Goal: Task Accomplishment & Management: Use online tool/utility

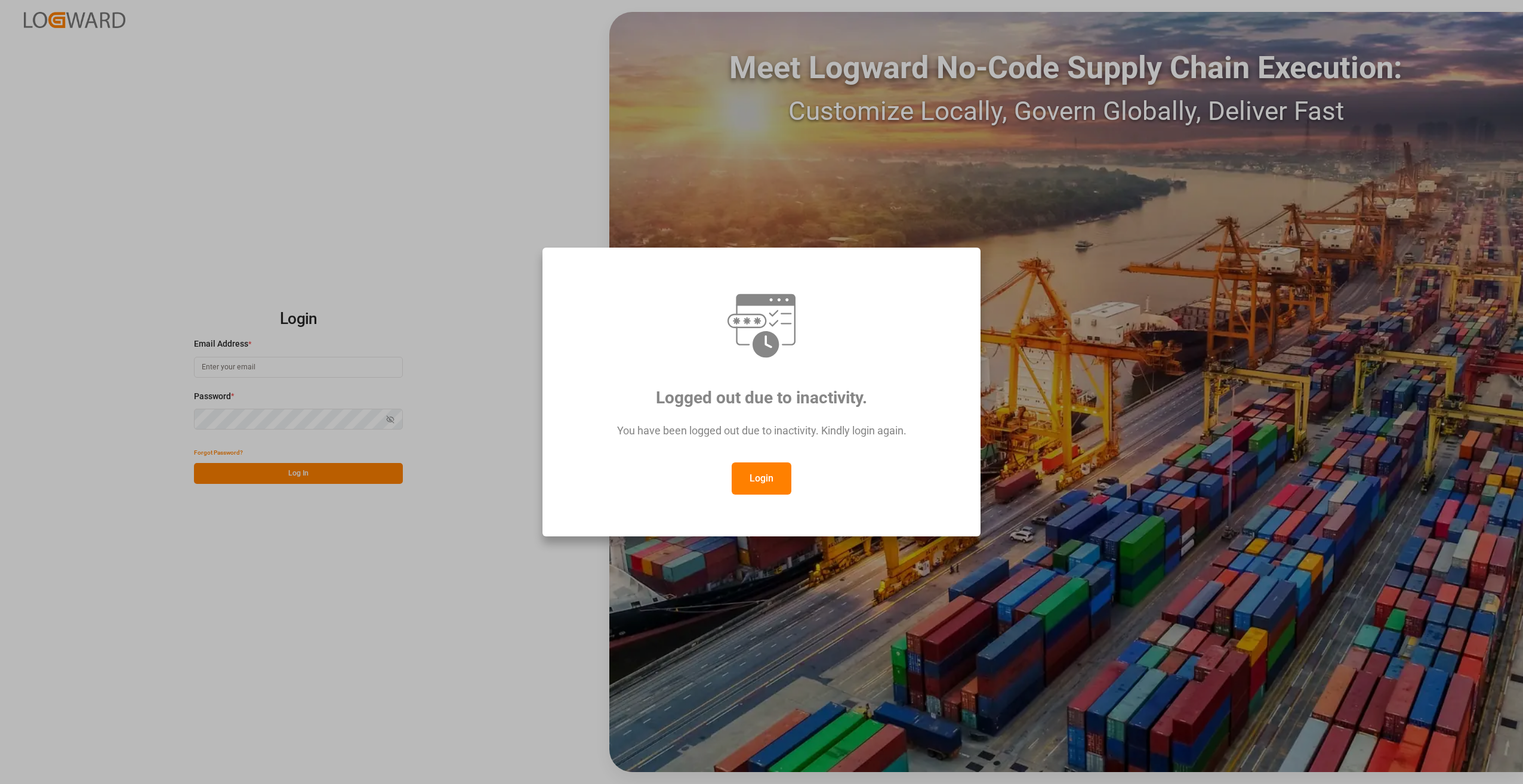
click at [756, 476] on button "Login" at bounding box center [761, 478] width 60 height 32
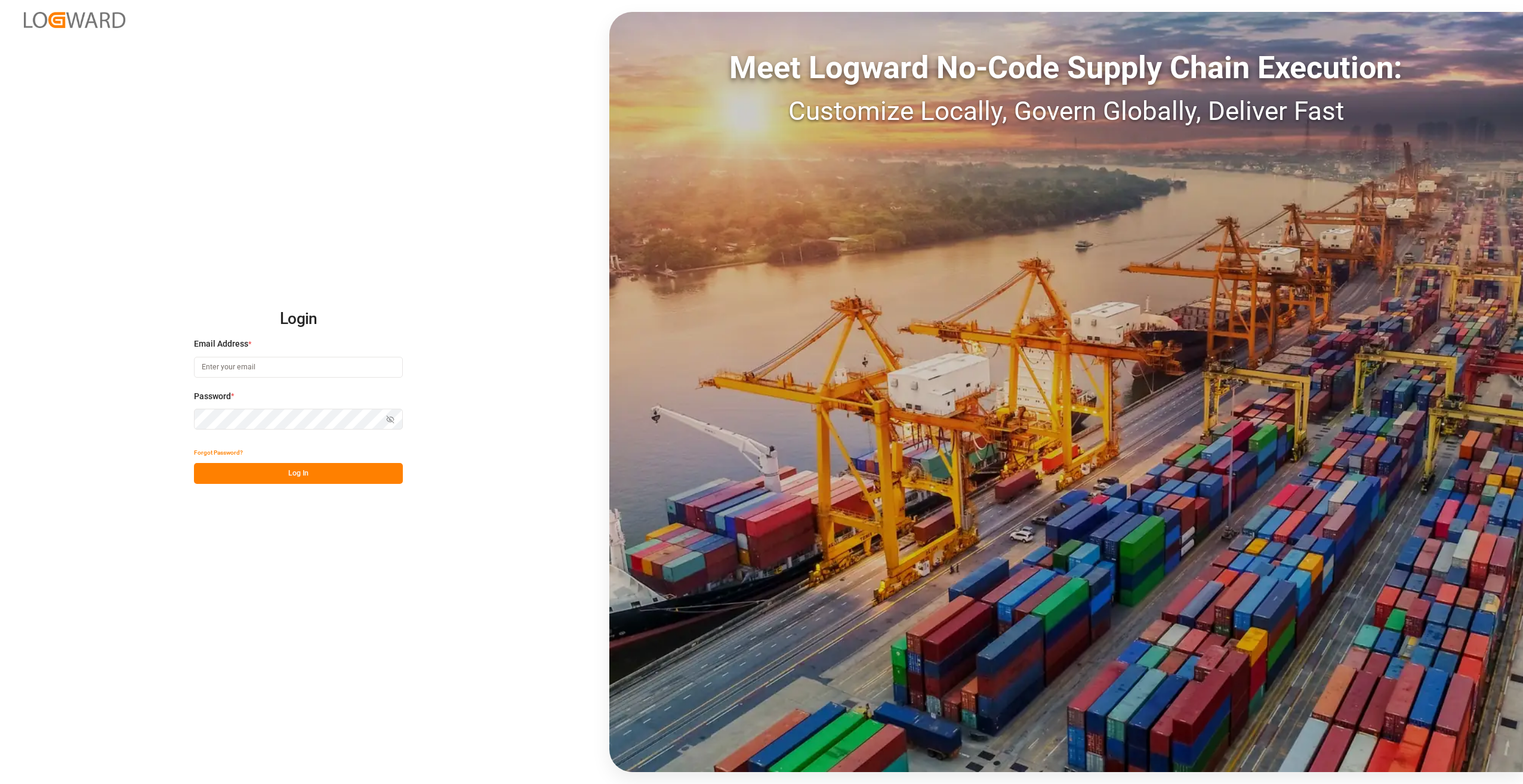
click at [348, 372] on input at bounding box center [298, 366] width 209 height 21
type input "[PERSON_NAME][EMAIL_ADDRESS][DOMAIN_NAME]"
click at [322, 477] on button "Log In" at bounding box center [298, 473] width 209 height 21
click at [0, 395] on html "Login Email Address * [PERSON_NAME][EMAIL_ADDRESS][DOMAIN_NAME] Password * Show…" at bounding box center [761, 392] width 1523 height 784
click at [263, 468] on button "Log In" at bounding box center [298, 473] width 209 height 21
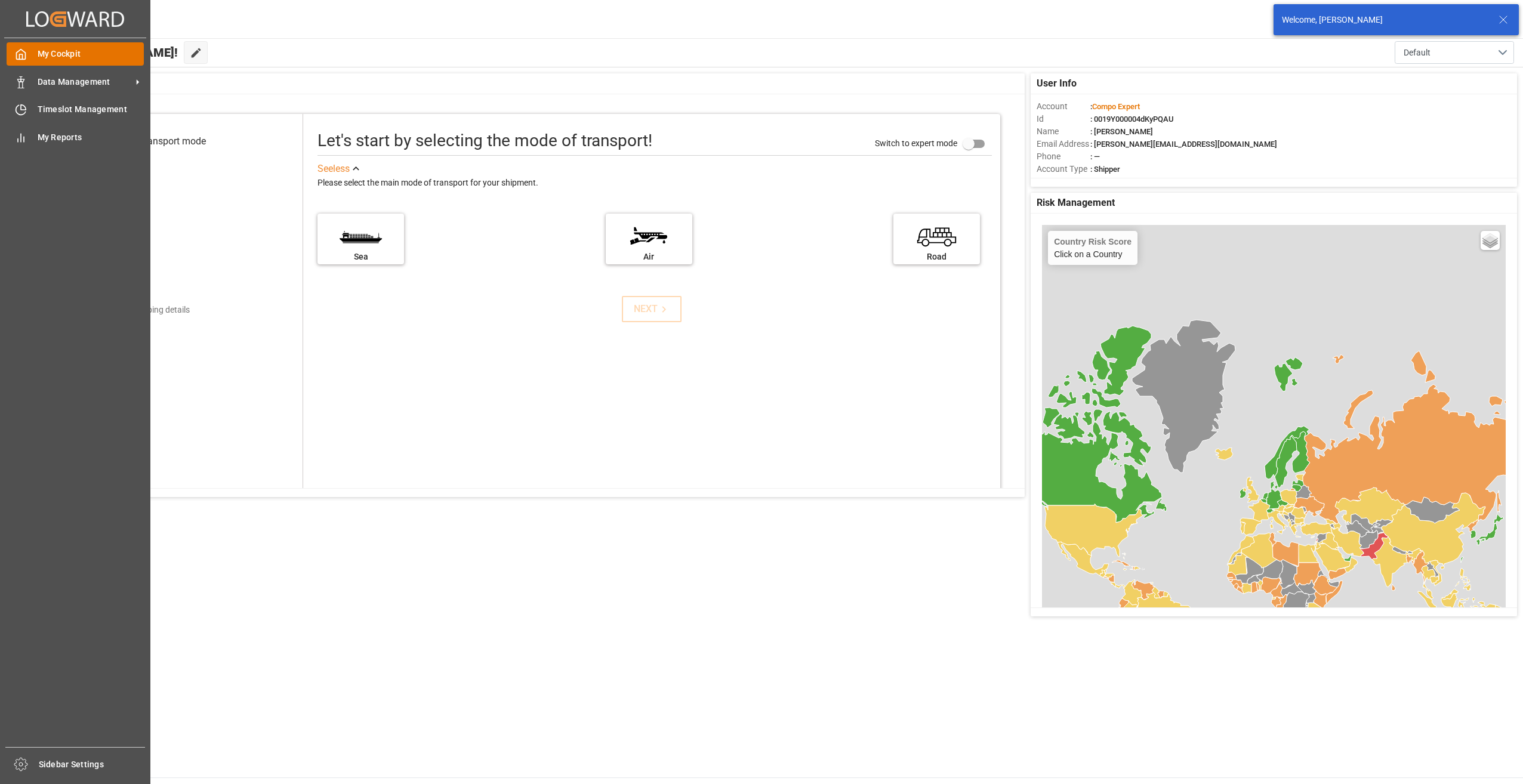
click at [57, 50] on span "My Cockpit" at bounding box center [91, 54] width 107 height 13
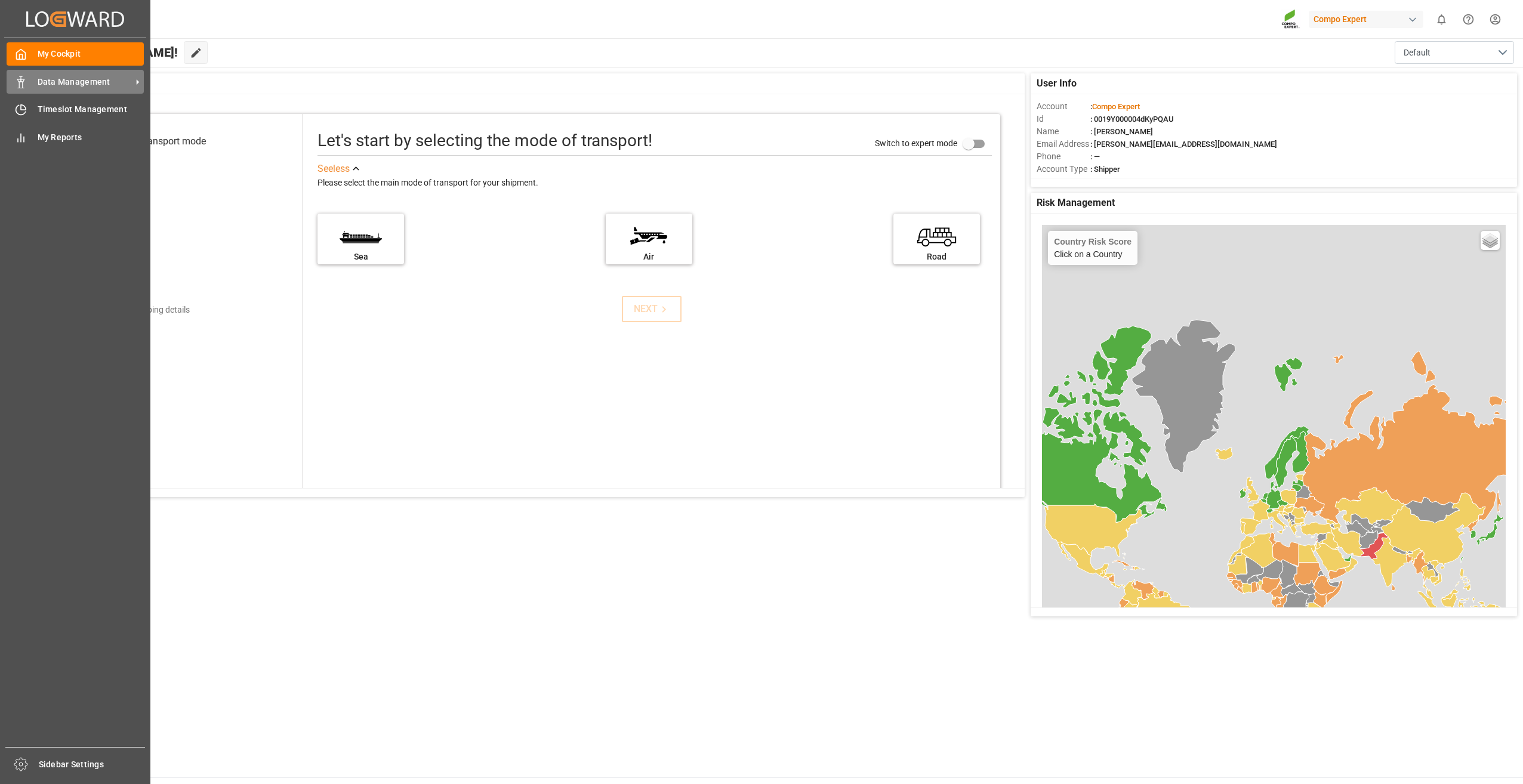
click at [58, 73] on div "Data Management Data Management" at bounding box center [75, 81] width 137 height 23
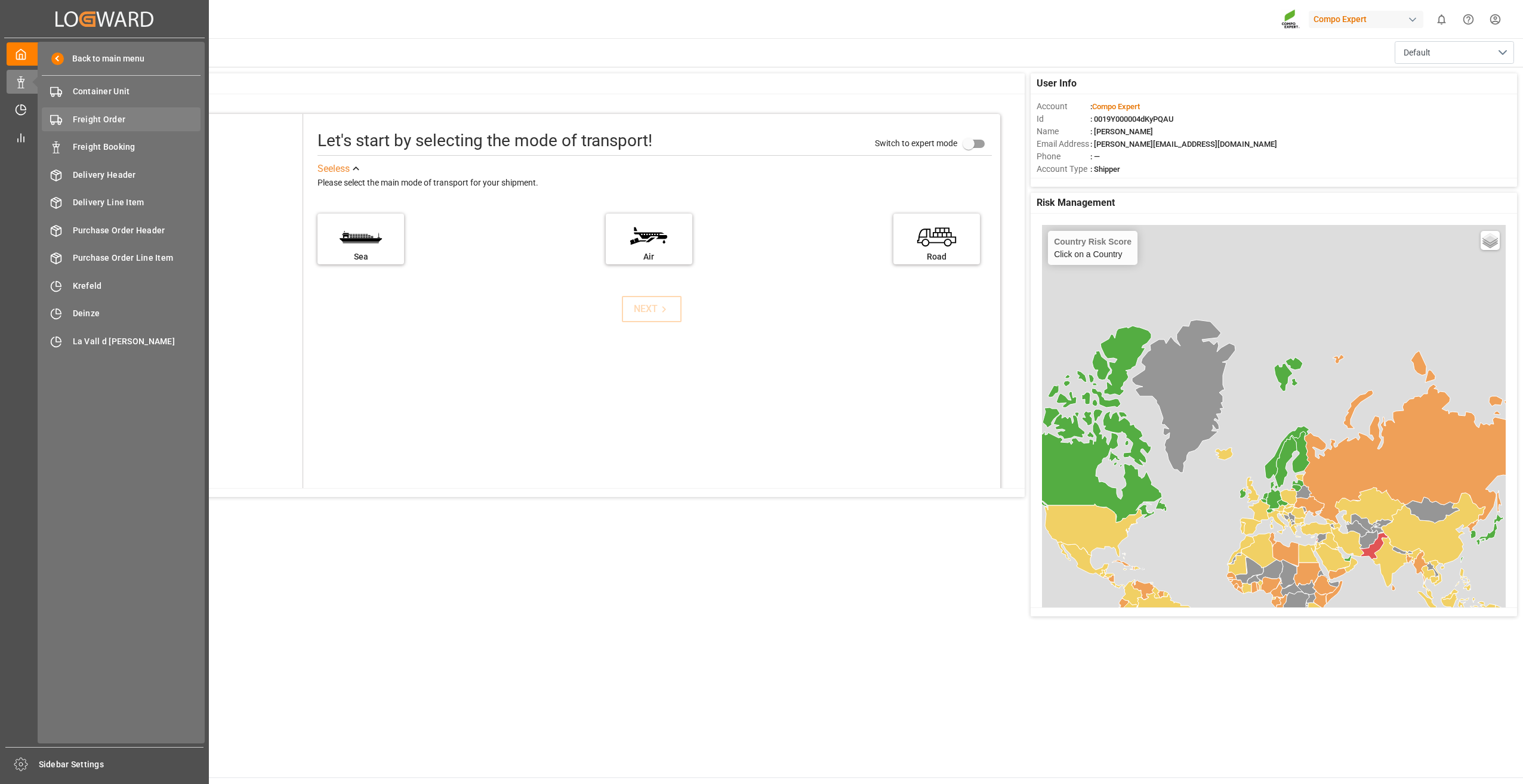
click at [88, 113] on span "Freight Order" at bounding box center [137, 120] width 129 height 13
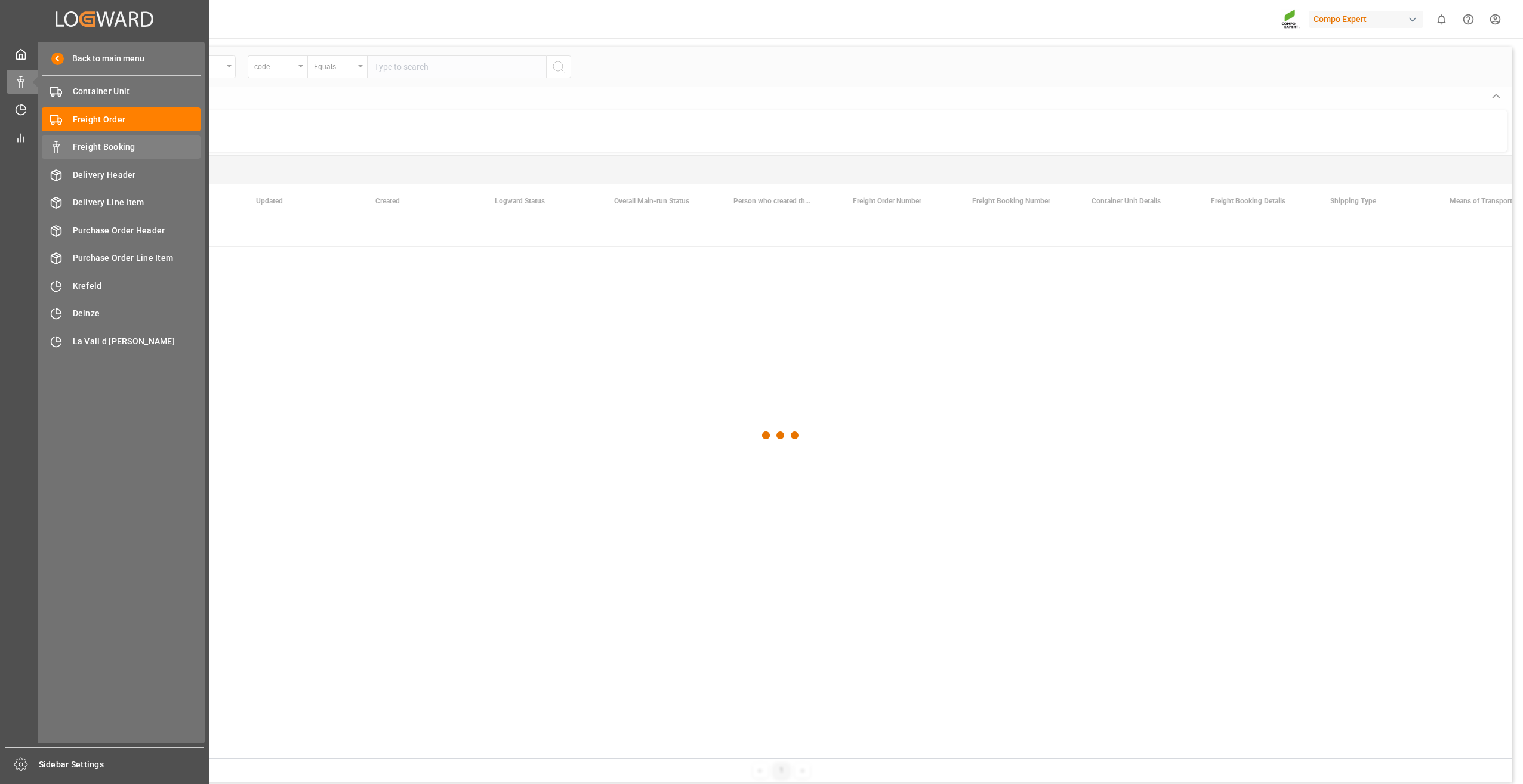
click at [95, 139] on div "Freight Booking Freight Booking" at bounding box center [121, 147] width 159 height 23
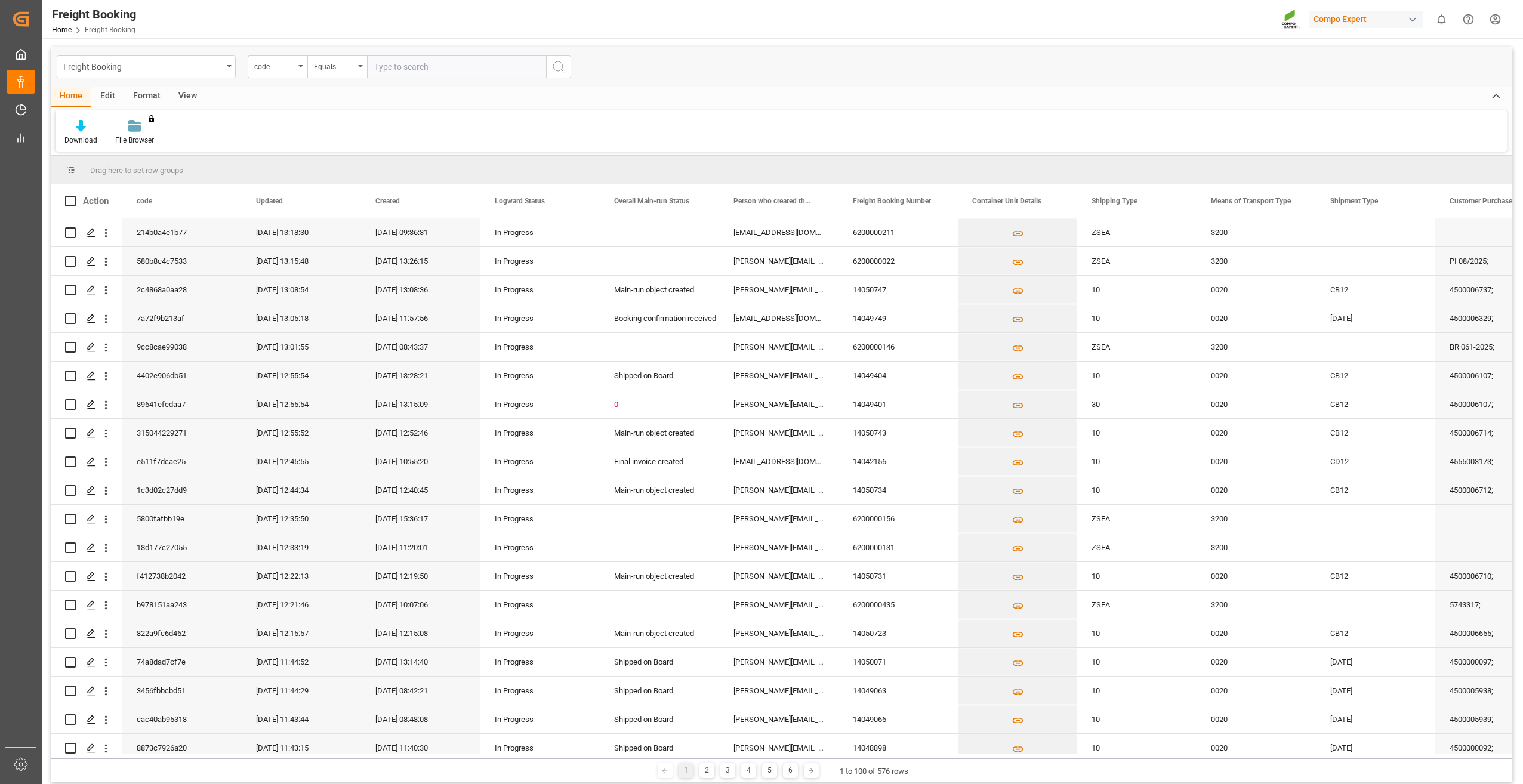
click at [186, 93] on div "View" at bounding box center [188, 96] width 37 height 20
click at [139, 123] on icon at bounding box center [139, 122] width 6 height 5
click at [151, 164] on div "Overview Countries" at bounding box center [168, 169] width 105 height 13
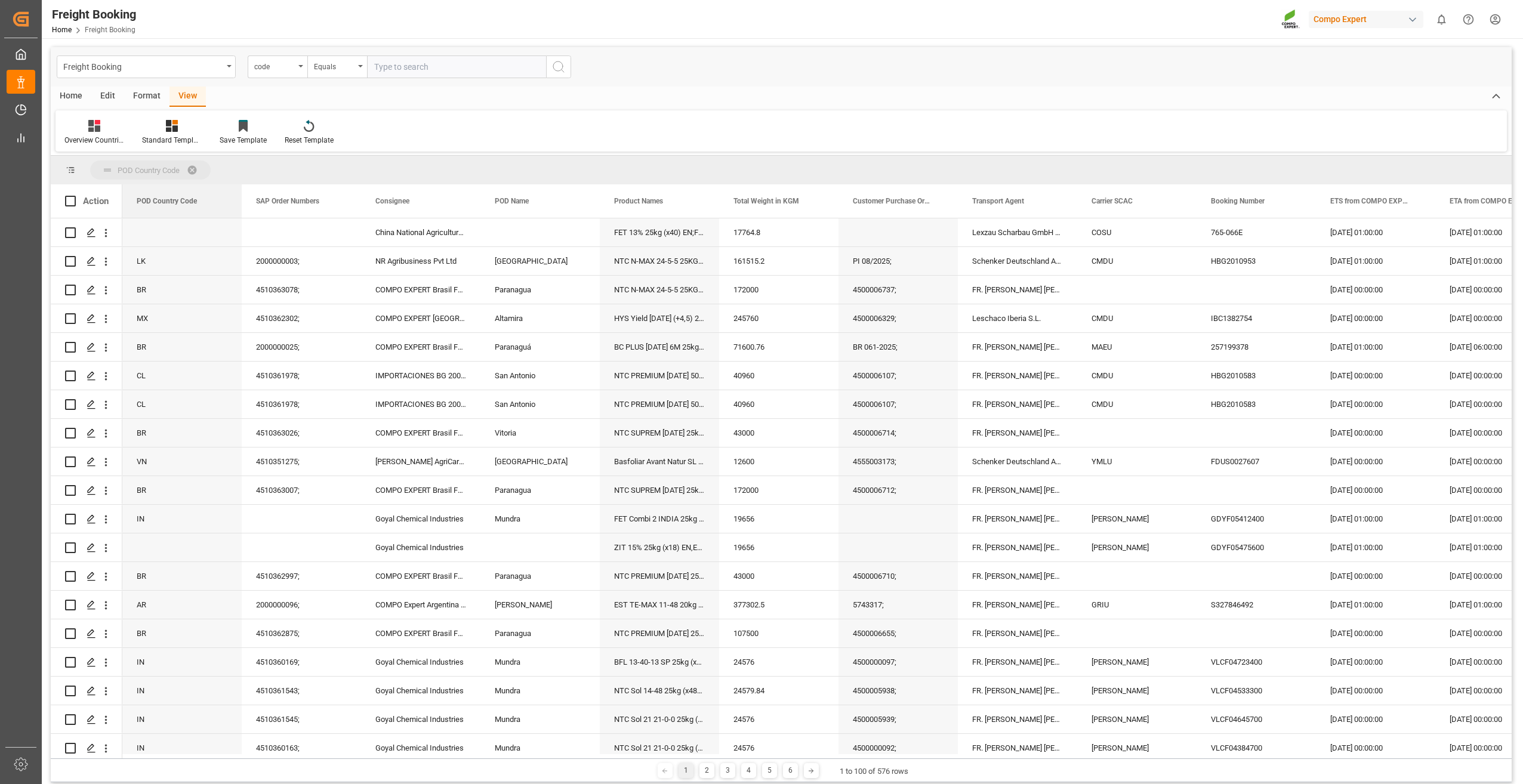
drag, startPoint x: 165, startPoint y: 207, endPoint x: 209, endPoint y: 166, distance: 60.1
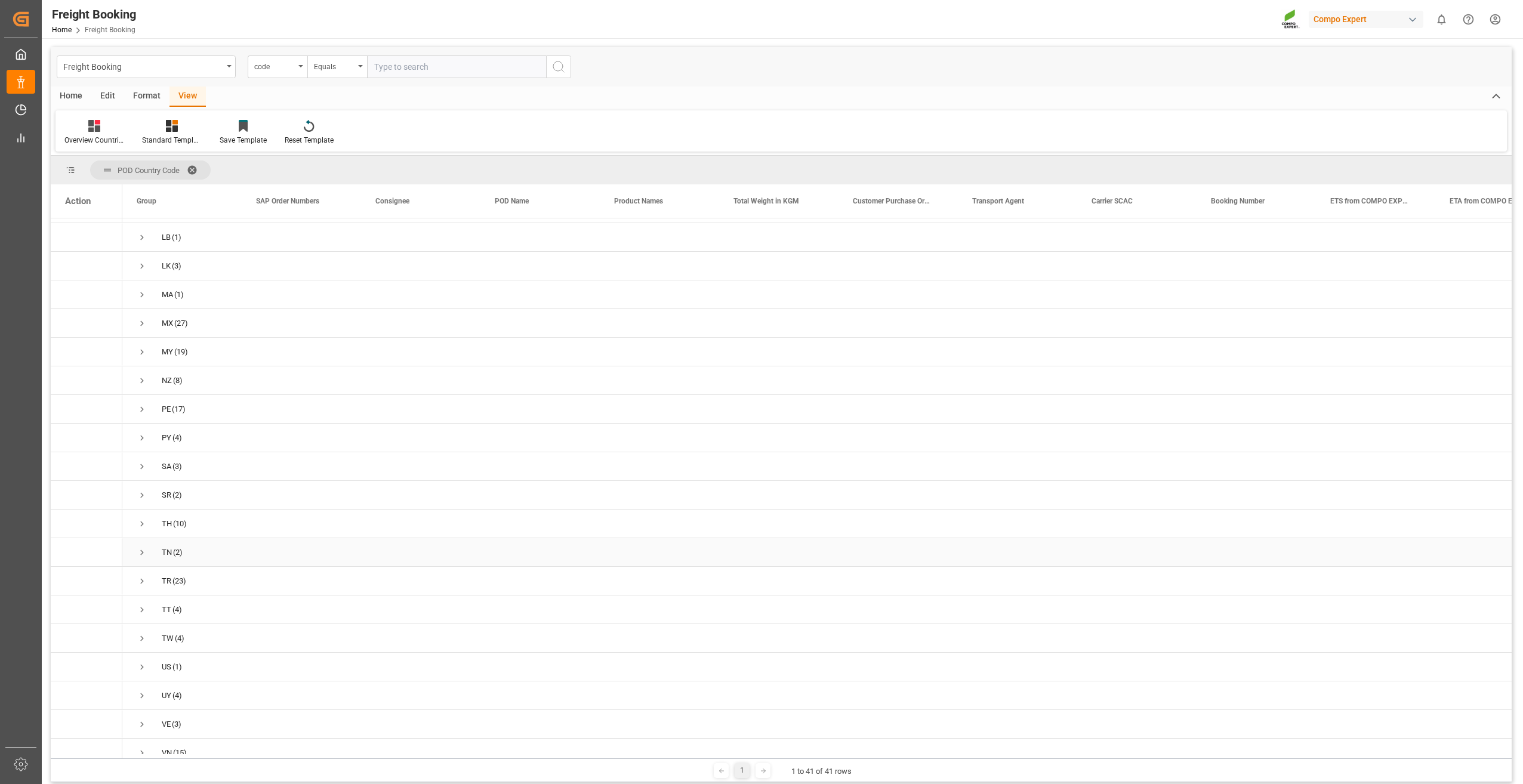
scroll to position [642, 0]
click at [142, 535] on span "Press SPACE to select this row." at bounding box center [142, 539] width 11 height 11
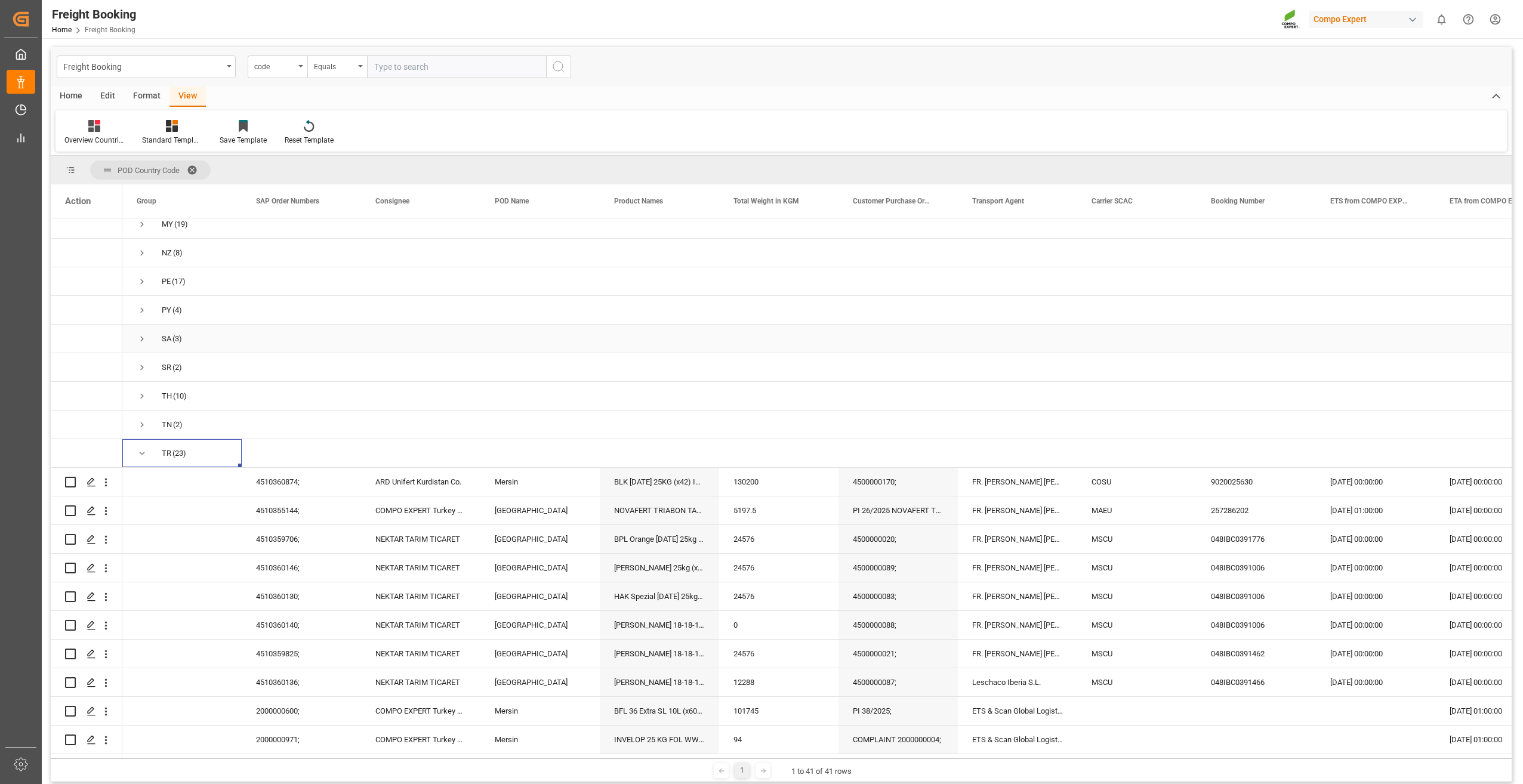
scroll to position [761, 0]
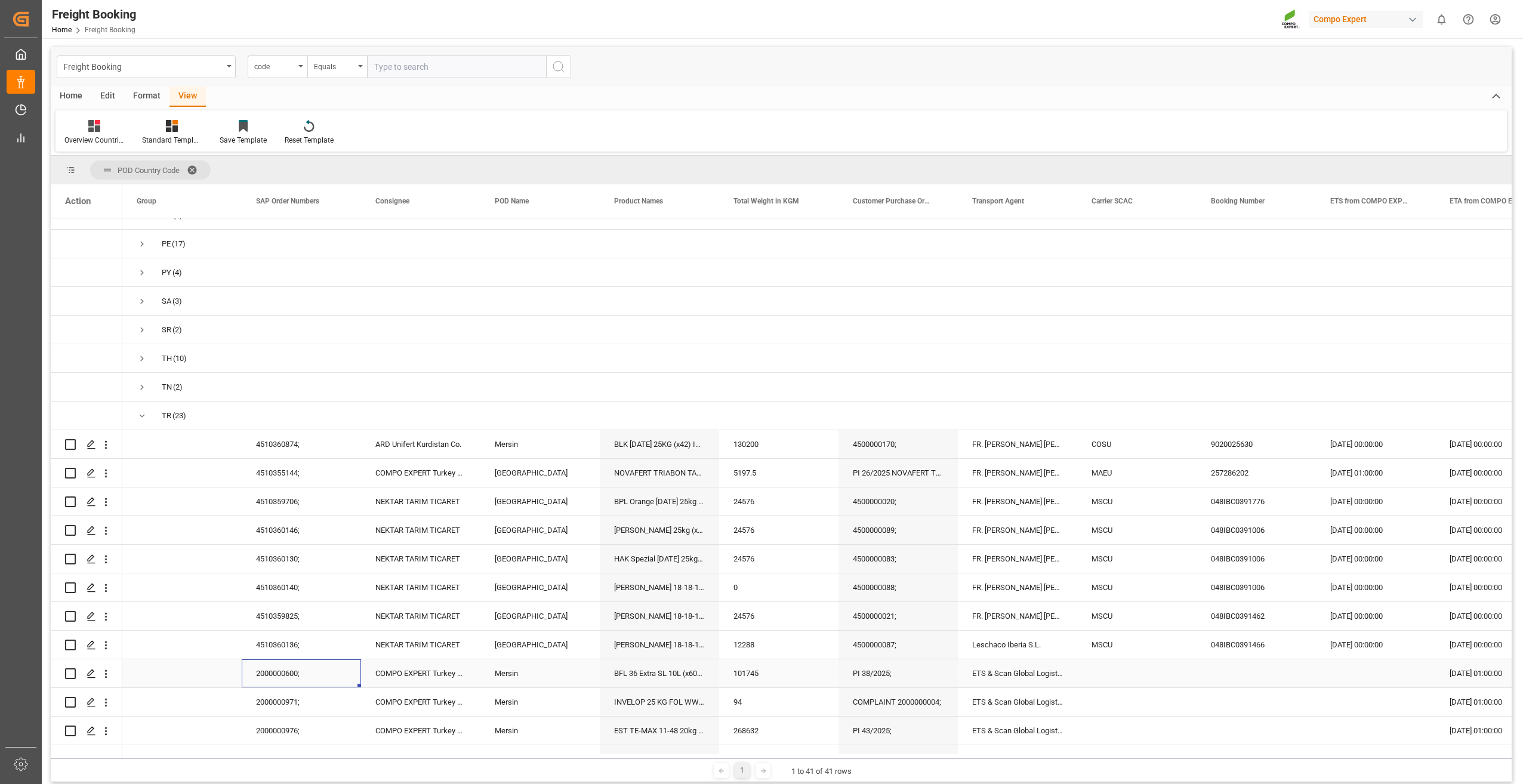
click at [274, 669] on div "2000000600;" at bounding box center [301, 673] width 119 height 28
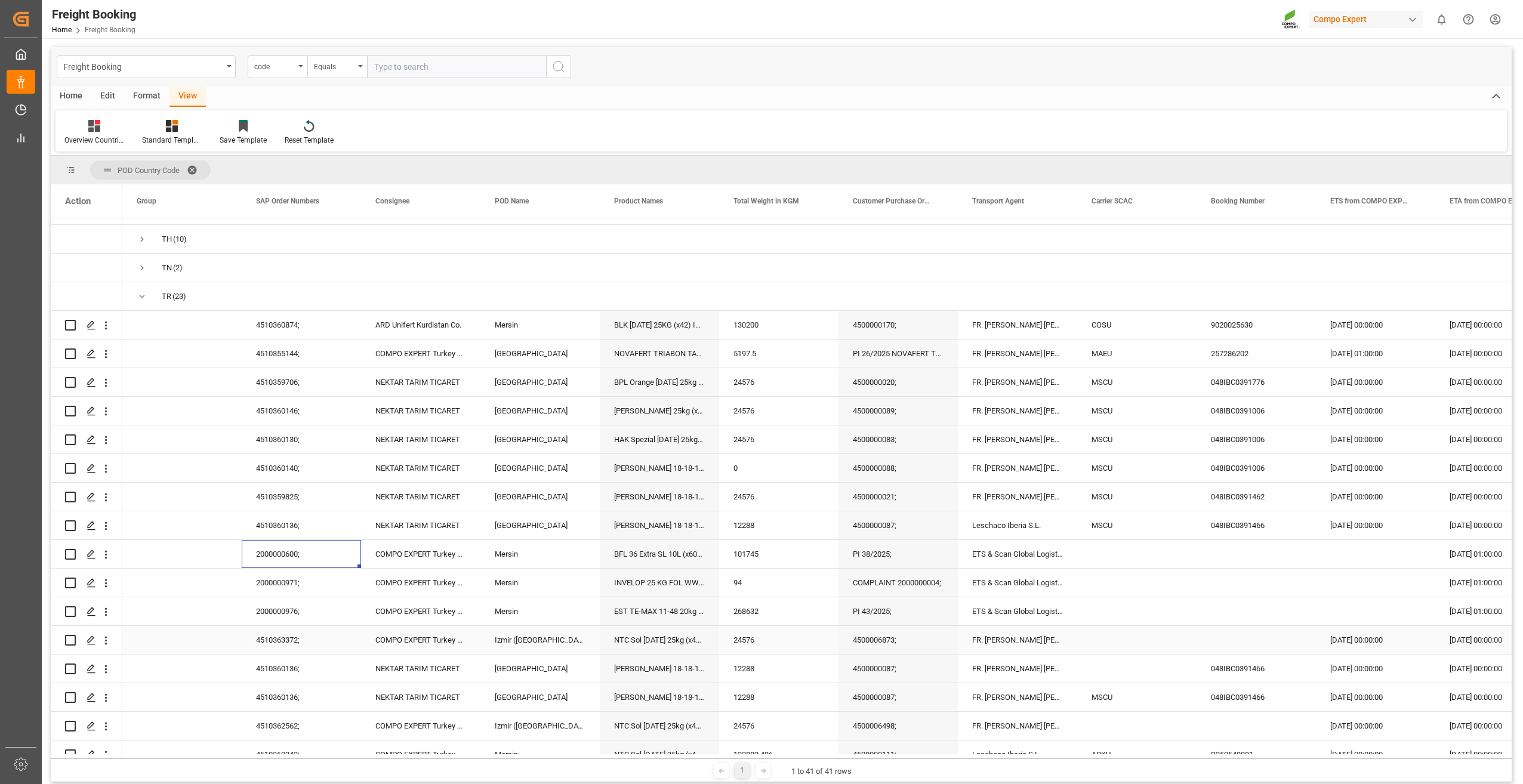
click at [266, 638] on div "4510363372;" at bounding box center [301, 640] width 119 height 28
click at [278, 721] on div "4510362562;" at bounding box center [301, 725] width 119 height 28
click at [289, 636] on div "4510363372;" at bounding box center [301, 640] width 119 height 28
click at [274, 579] on div "2000000971;" at bounding box center [301, 582] width 119 height 28
click at [273, 536] on div "4510360136;" at bounding box center [301, 525] width 119 height 28
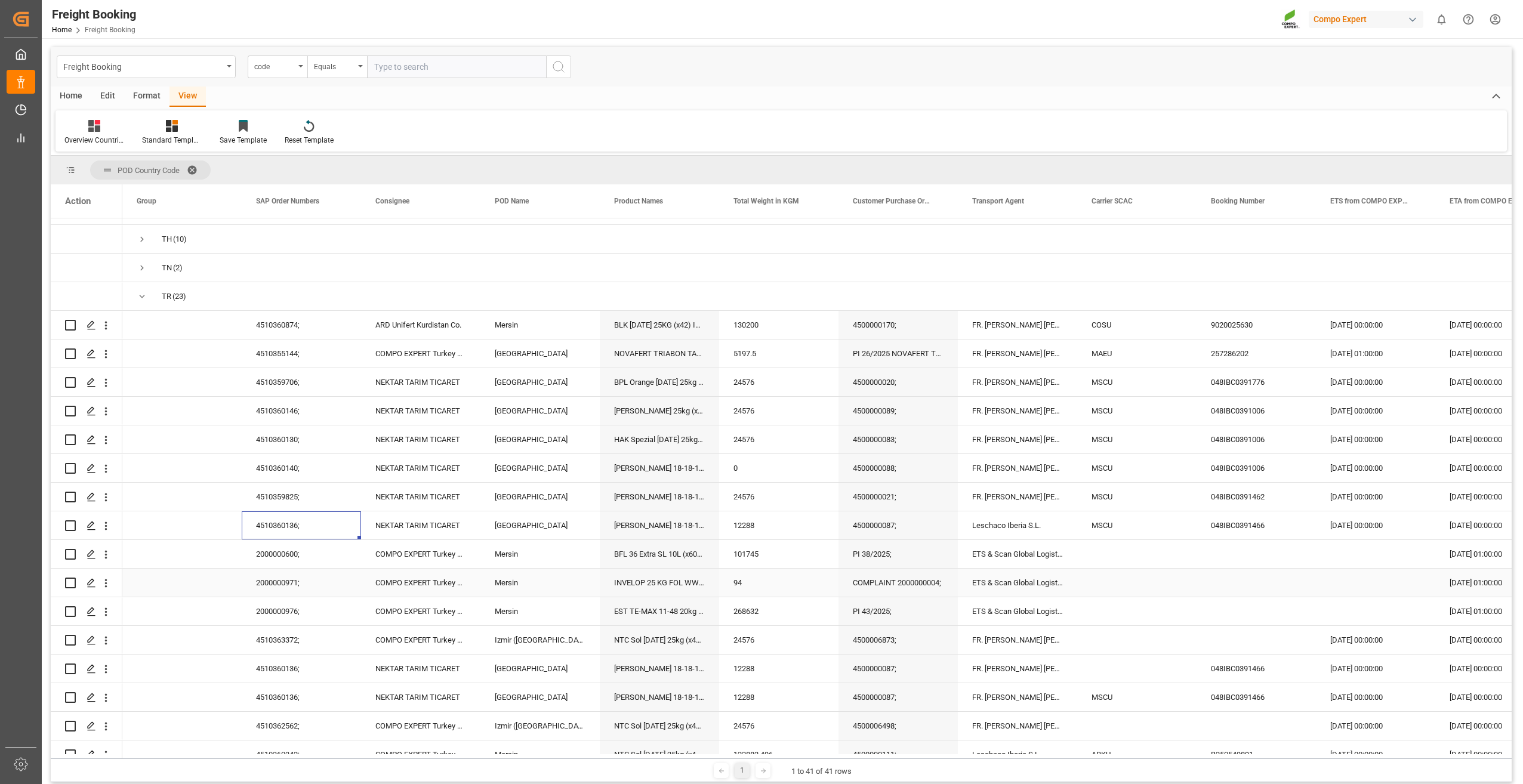
click at [270, 572] on div "2000000971;" at bounding box center [301, 582] width 119 height 28
click at [270, 602] on div "2000000976;" at bounding box center [301, 611] width 119 height 28
click at [267, 634] on div "4510363372;" at bounding box center [301, 640] width 119 height 28
click at [268, 723] on div "4510362562;" at bounding box center [301, 725] width 119 height 28
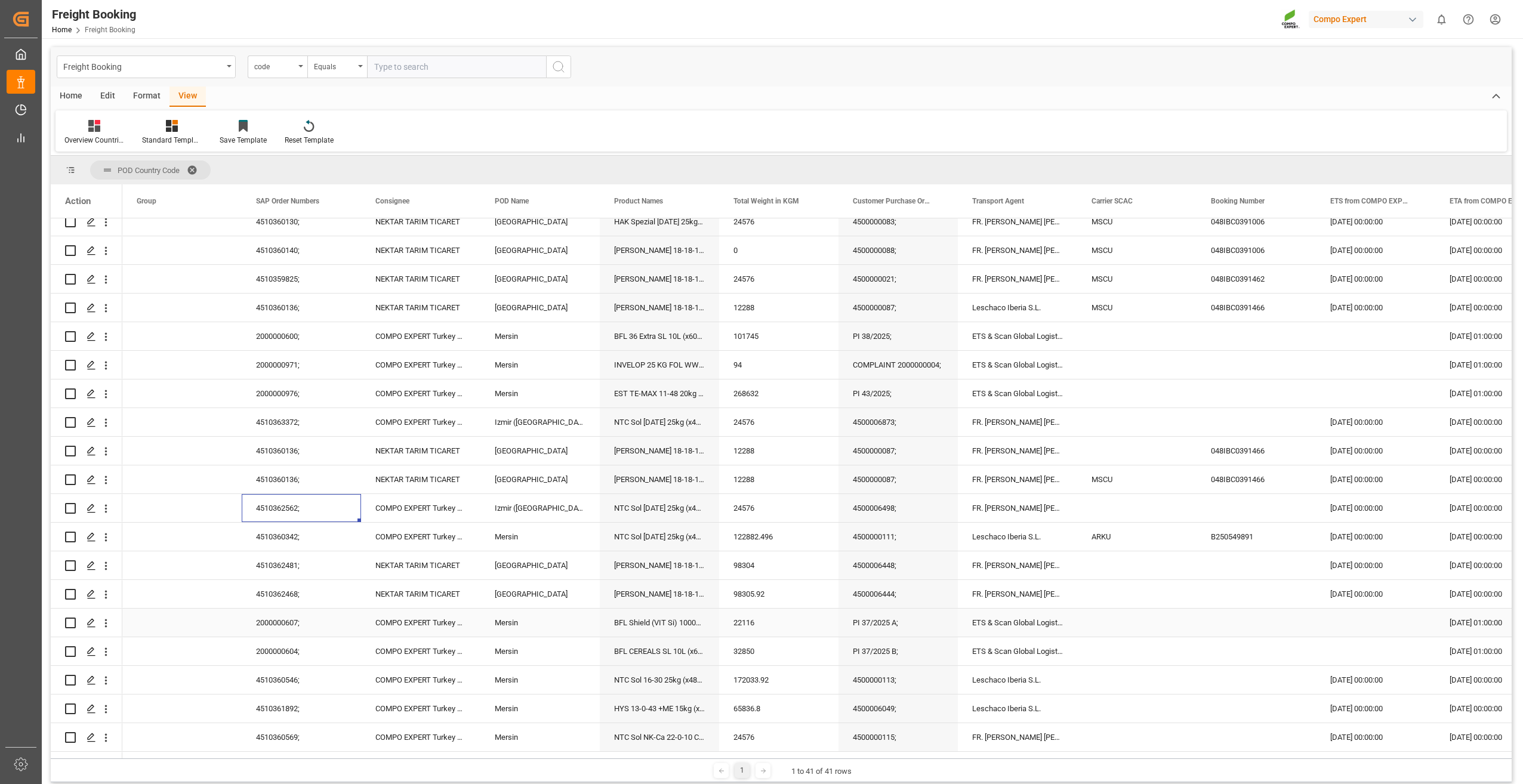
scroll to position [1120, 0]
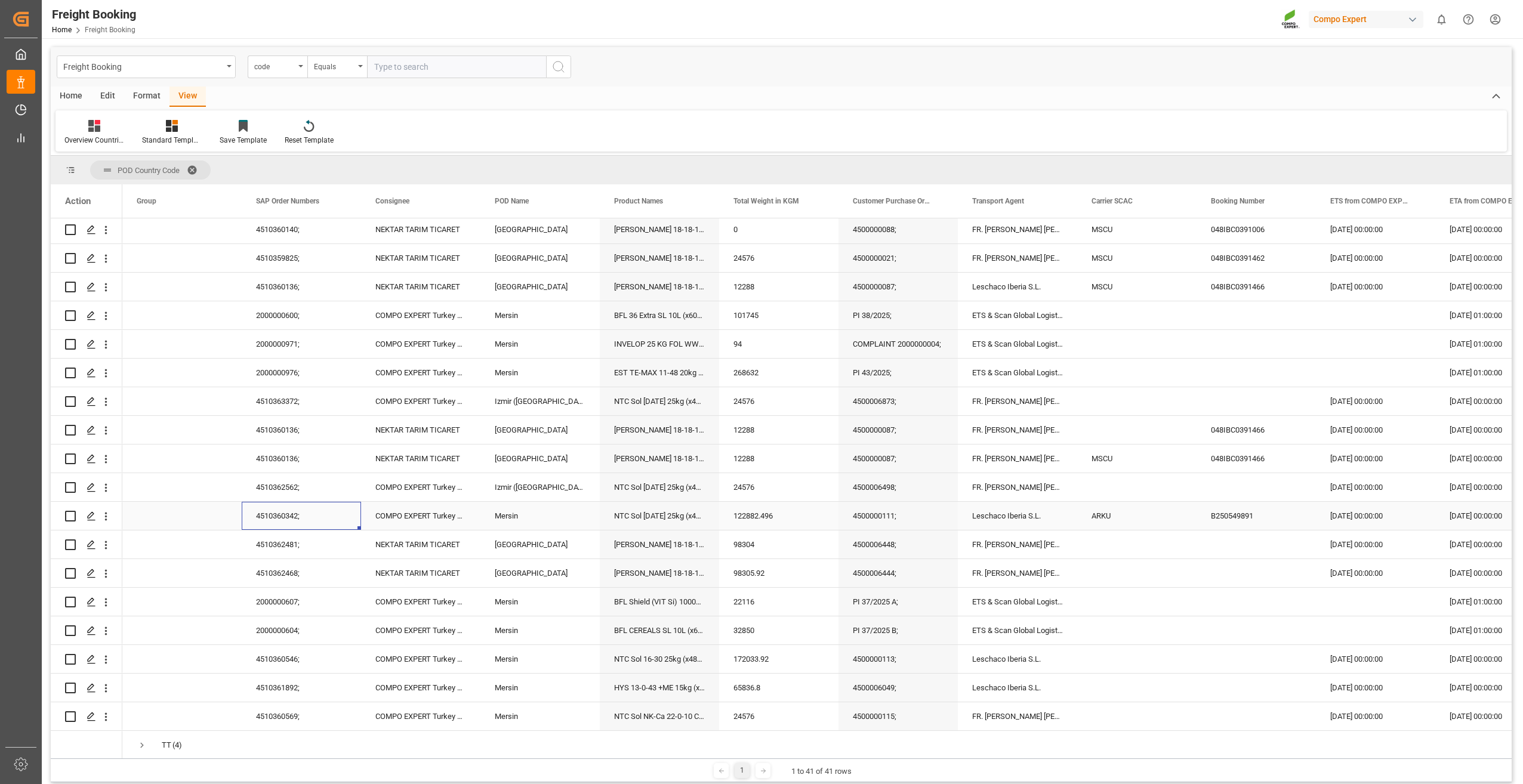
click at [277, 511] on div "4510360342;" at bounding box center [301, 516] width 119 height 28
click at [270, 601] on div "2000000607;" at bounding box center [301, 601] width 119 height 28
click at [274, 626] on div "2000000604;" at bounding box center [301, 630] width 119 height 28
click at [278, 654] on div "4510360546;" at bounding box center [301, 659] width 119 height 28
click at [270, 685] on div "4510361892;" at bounding box center [301, 687] width 119 height 28
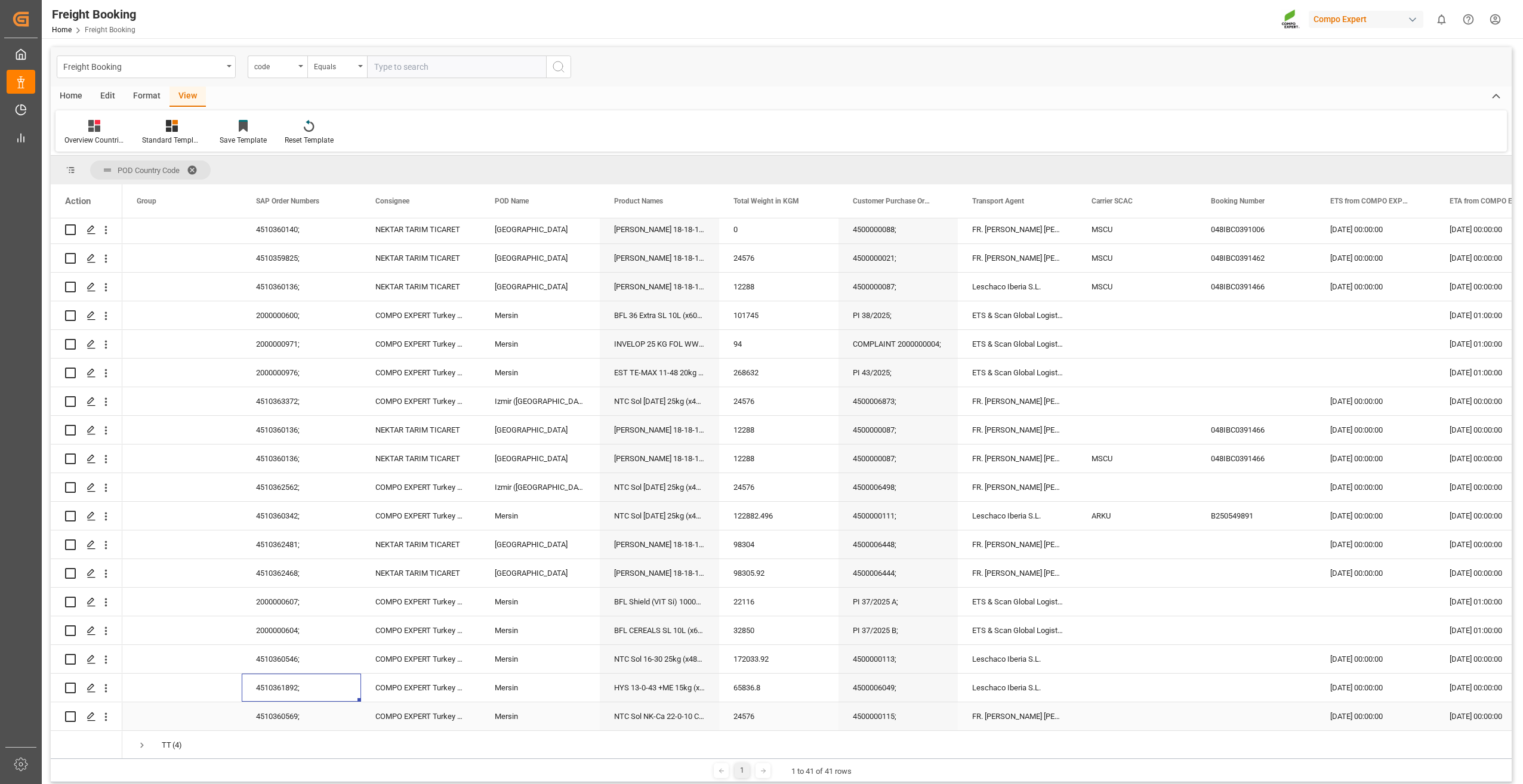
click at [277, 716] on div "4510360569;" at bounding box center [301, 716] width 119 height 28
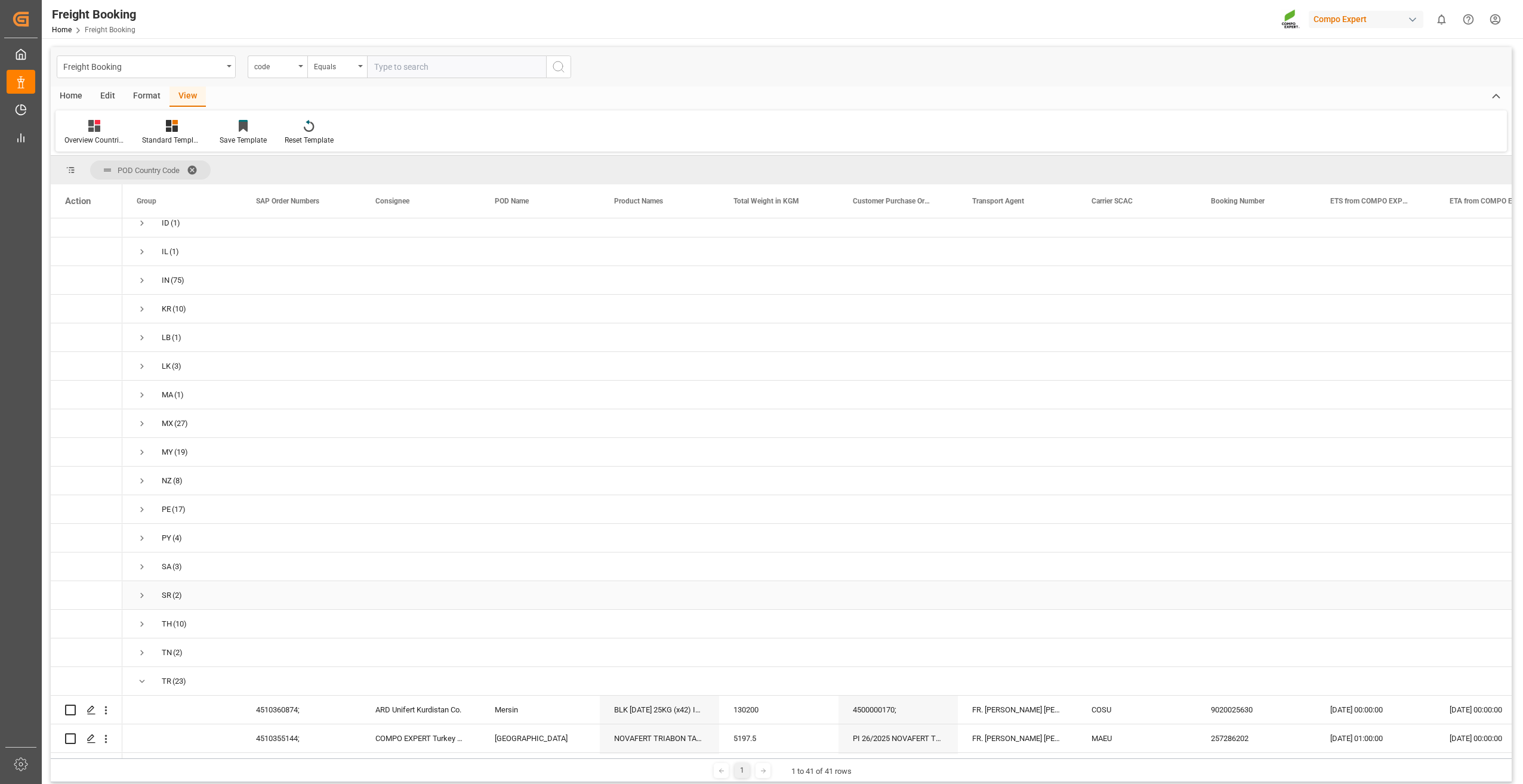
scroll to position [582, 0]
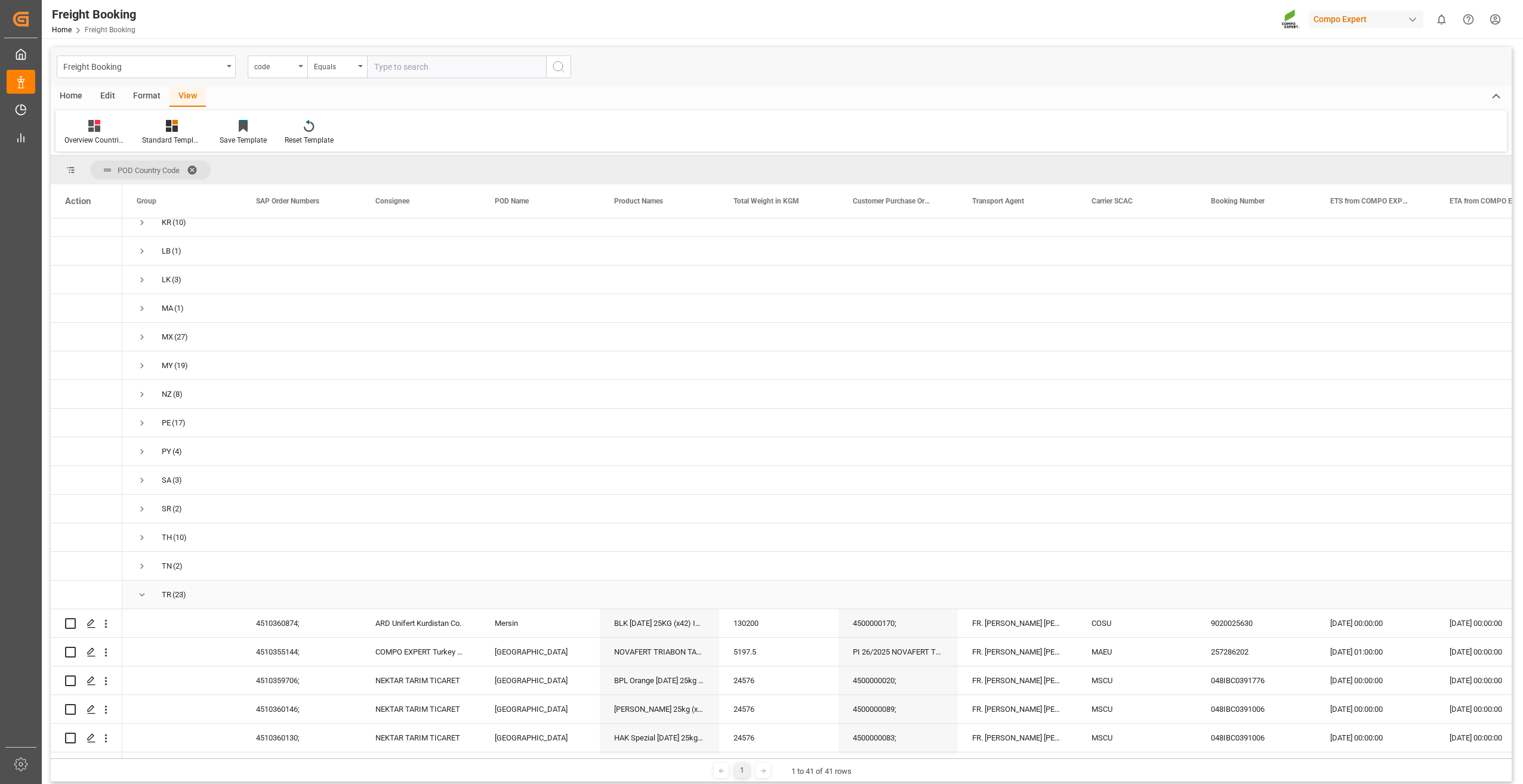
click at [141, 596] on span "Press SPACE to select this row." at bounding box center [142, 594] width 11 height 11
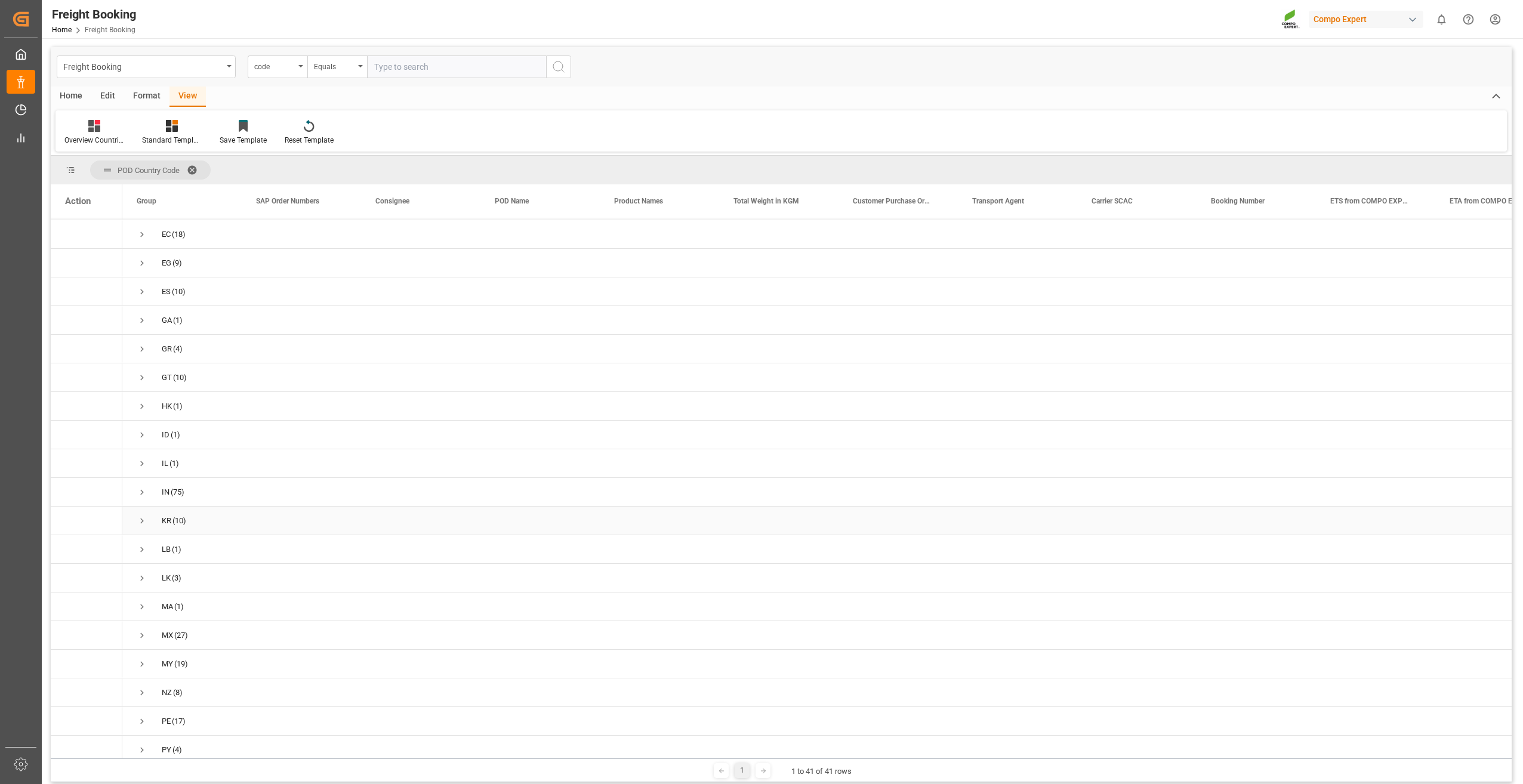
scroll to position [0, 0]
click at [143, 547] on span "Press SPACE to select this row." at bounding box center [142, 547] width 11 height 11
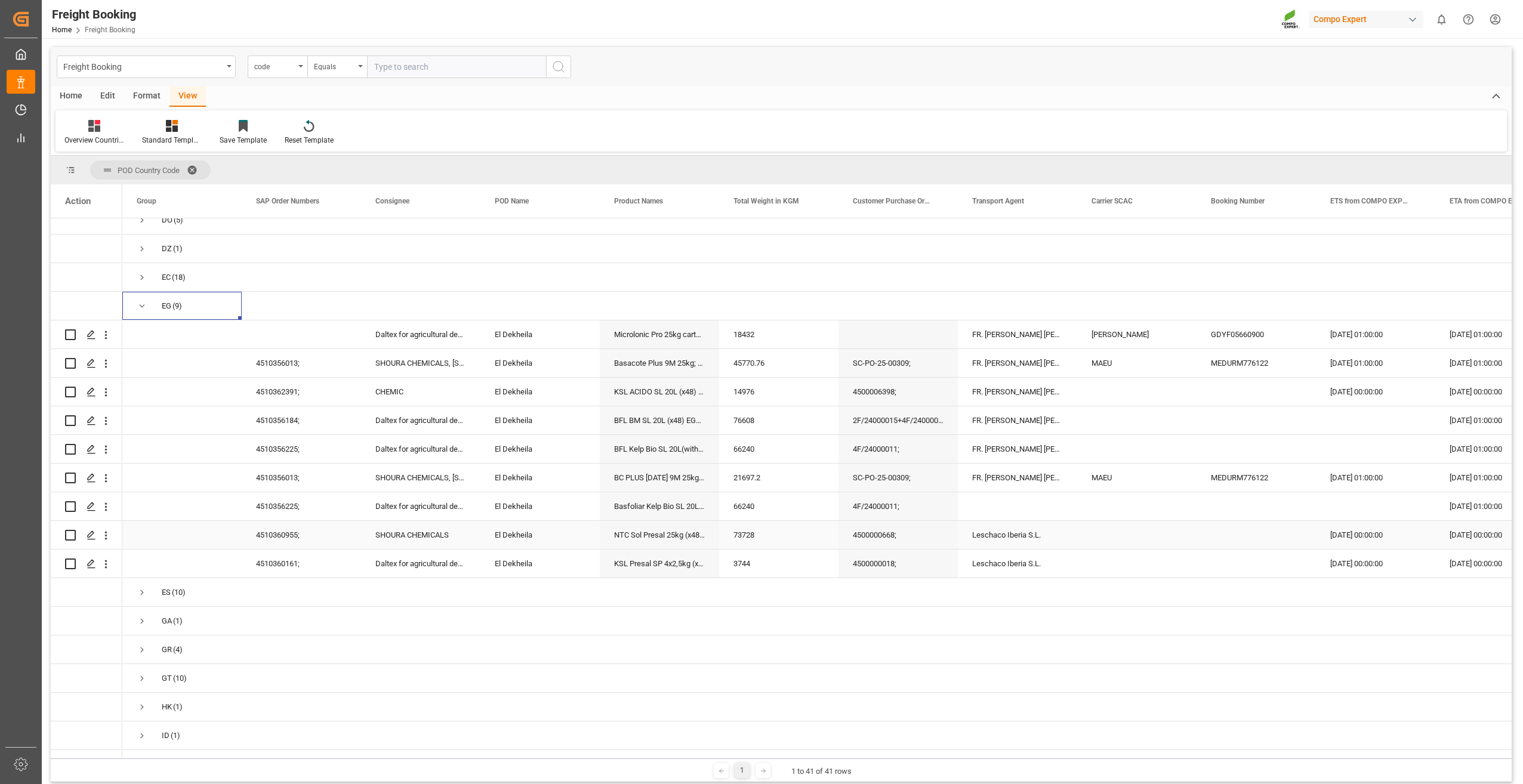
scroll to position [179, 0]
